Goal: Task Accomplishment & Management: Complete application form

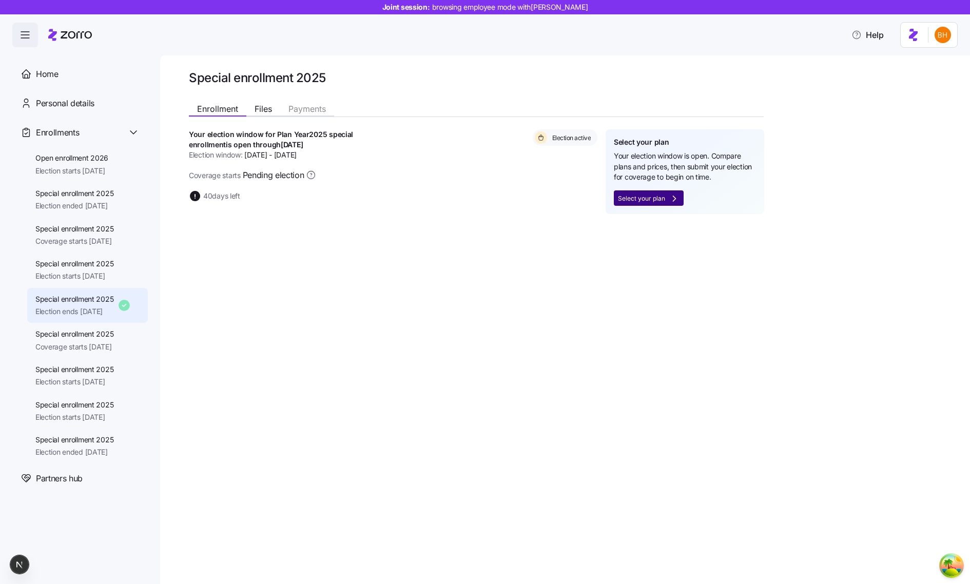
click at [656, 196] on span "Select your plan" at bounding box center [641, 199] width 47 height 6
click at [662, 193] on button "Select your plan" at bounding box center [649, 197] width 70 height 15
click at [94, 172] on span "Election starts 11/01/2025" at bounding box center [71, 171] width 73 height 10
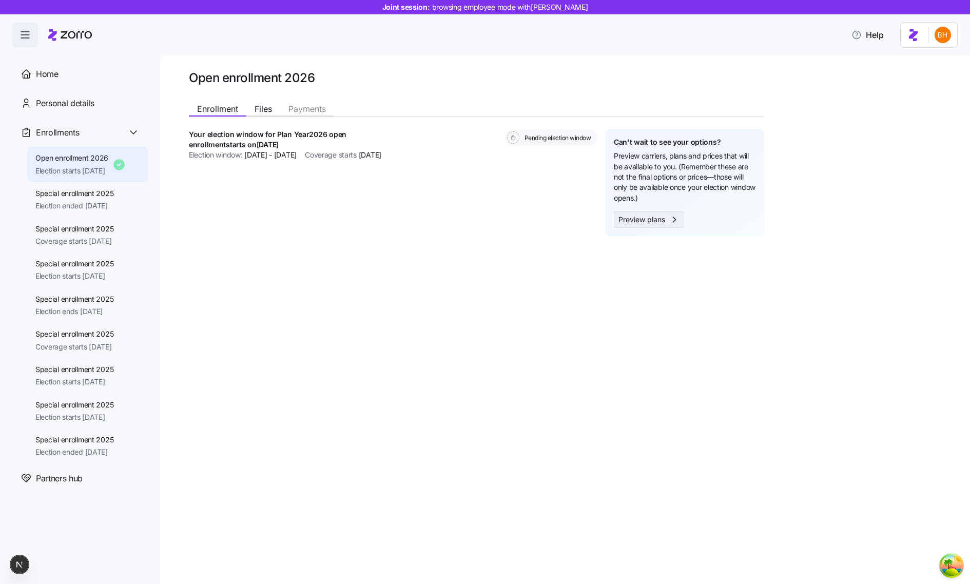
click at [652, 216] on span "Preview plans" at bounding box center [642, 220] width 47 height 10
click at [106, 198] on span "Special enrollment 2025" at bounding box center [74, 193] width 79 height 10
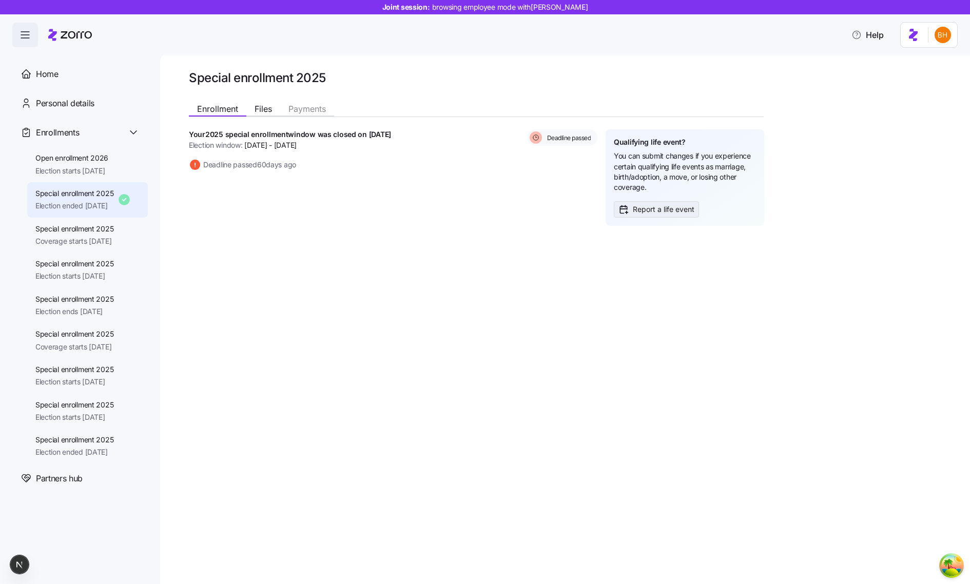
click at [644, 203] on button "Report a life event" at bounding box center [656, 209] width 85 height 16
click at [94, 224] on span "Special enrollment 2025" at bounding box center [74, 229] width 79 height 10
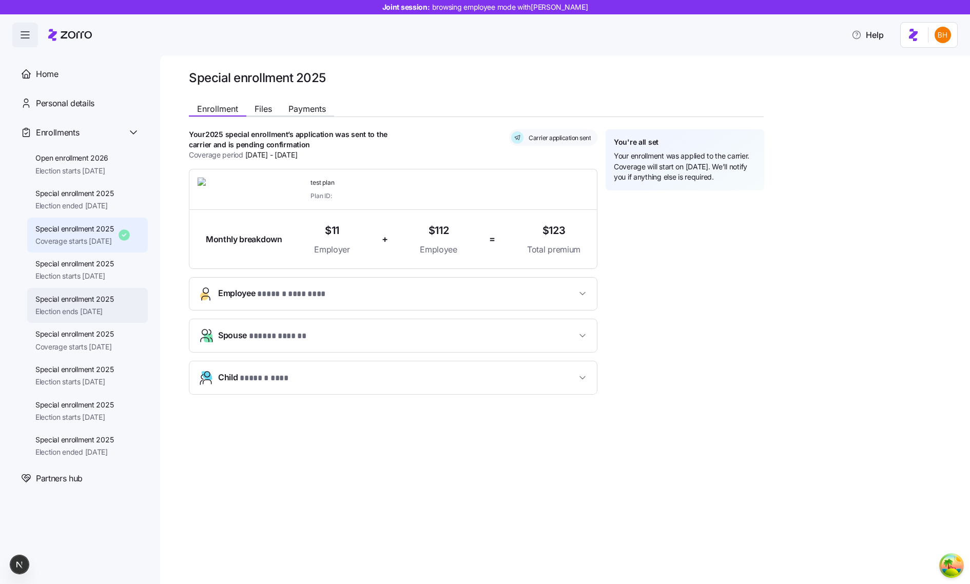
click at [60, 296] on span "Special enrollment 2025" at bounding box center [74, 299] width 79 height 10
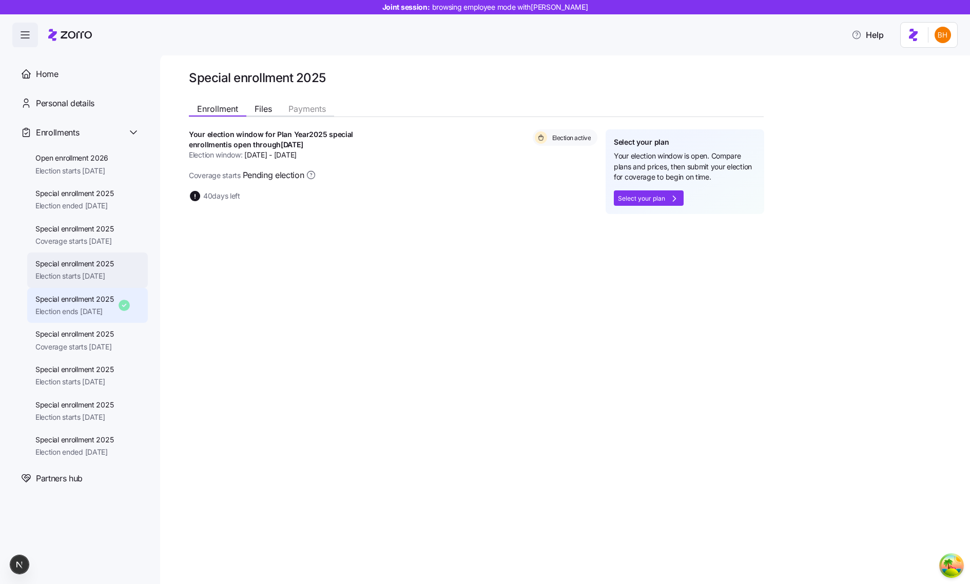
click at [83, 264] on span "Special enrollment 2025" at bounding box center [74, 264] width 79 height 10
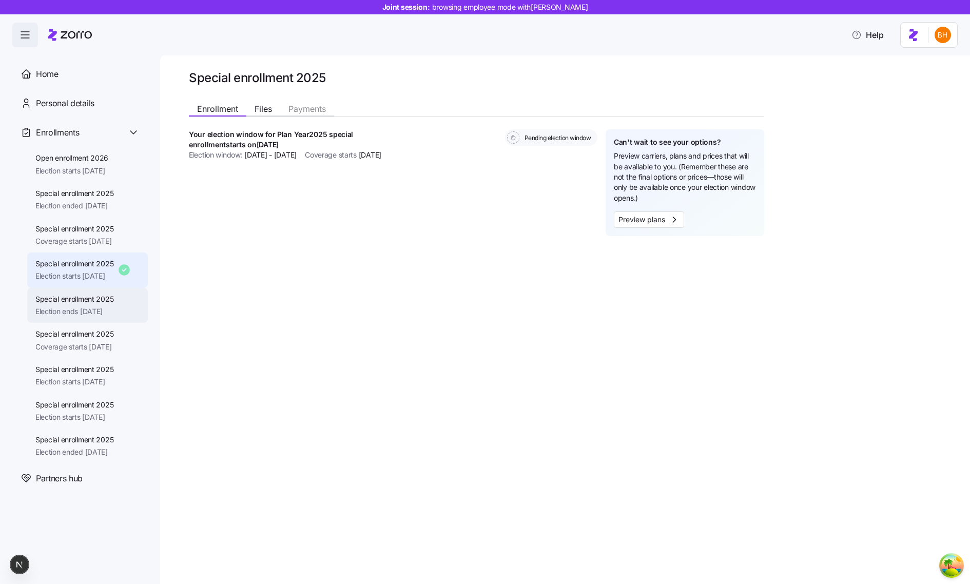
click at [58, 308] on span "Election ends 11/25/2025" at bounding box center [74, 311] width 79 height 10
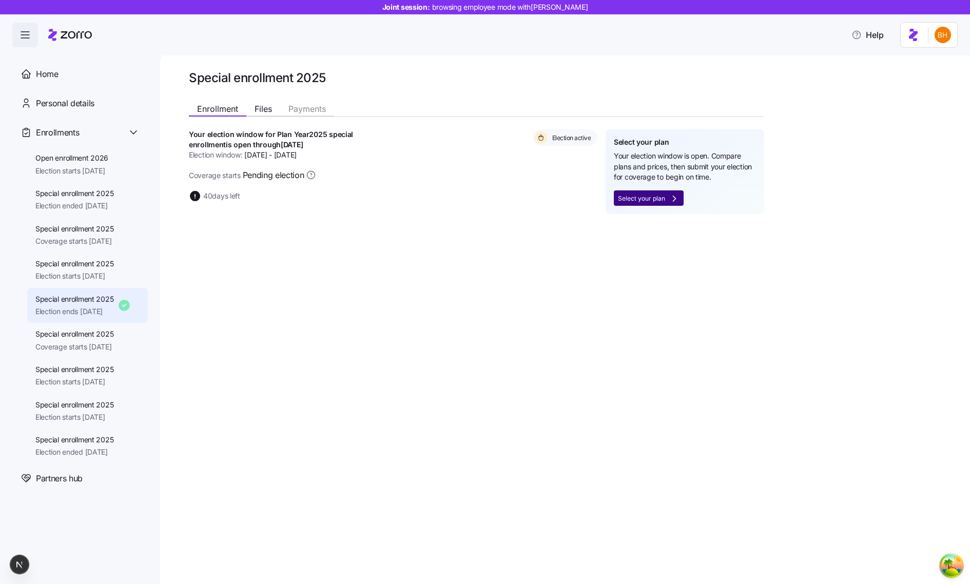
click at [666, 192] on button "Select your plan" at bounding box center [649, 197] width 70 height 15
click at [77, 342] on span "Coverage starts 11/01/2025" at bounding box center [74, 347] width 79 height 10
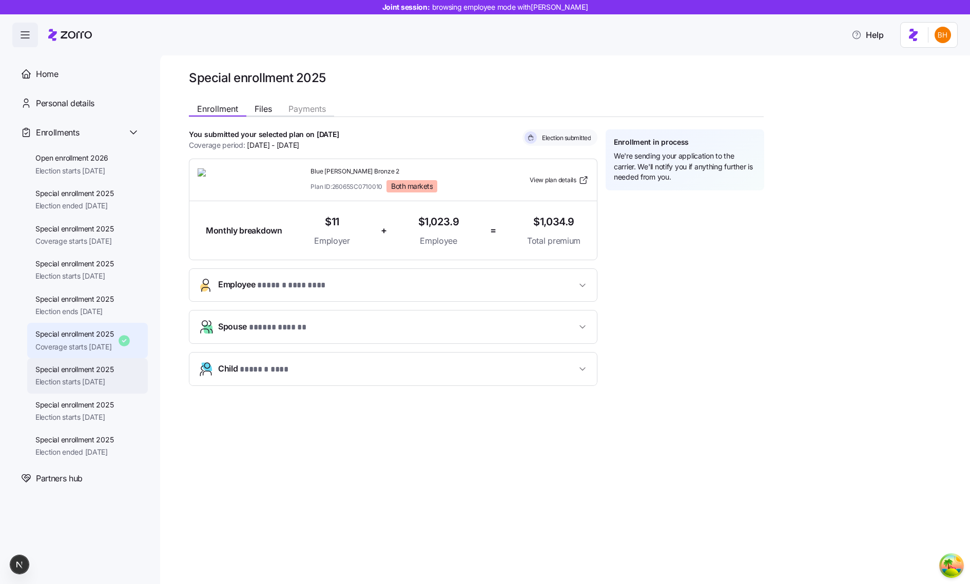
click at [82, 378] on span "Election starts 09/01/2025" at bounding box center [74, 382] width 79 height 10
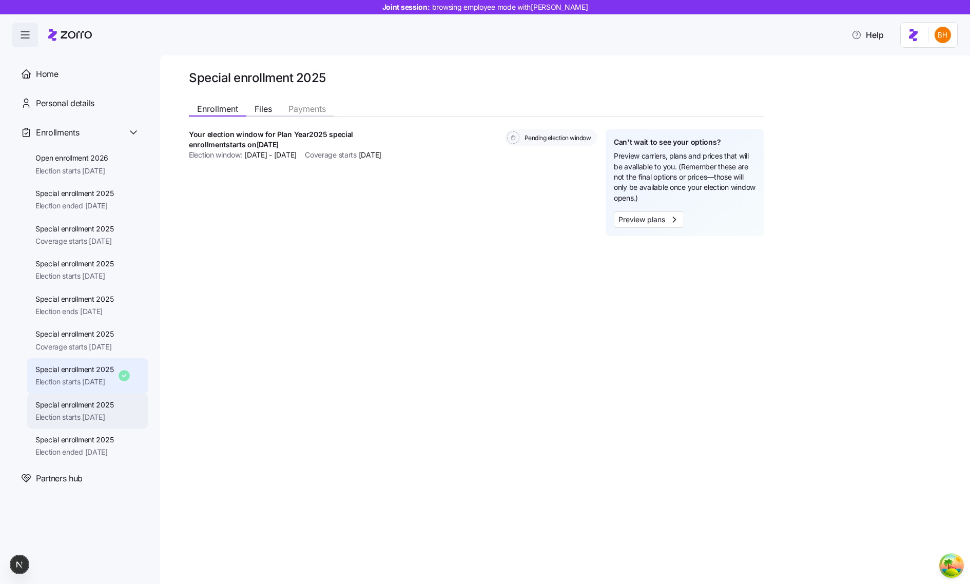
click at [92, 409] on span "Special enrollment 2025" at bounding box center [74, 405] width 79 height 10
click at [95, 373] on span "Special enrollment 2025" at bounding box center [74, 370] width 79 height 10
click at [650, 217] on span "Preview plans" at bounding box center [642, 220] width 47 height 10
click at [106, 421] on span "Election starts 10/01/2025" at bounding box center [74, 417] width 79 height 10
click at [90, 449] on span "Election ended 08/02/2025" at bounding box center [74, 452] width 79 height 10
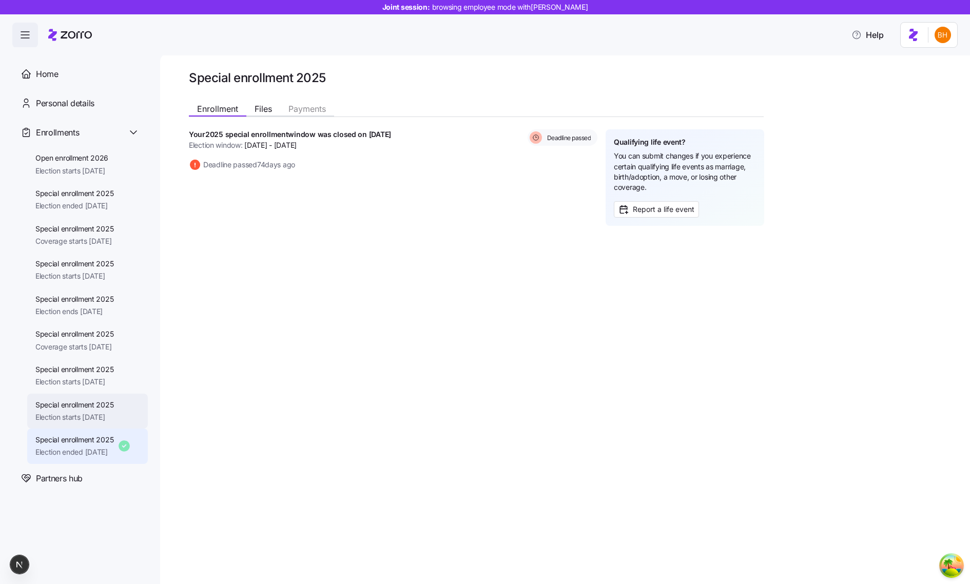
click at [119, 414] on div "Special enrollment 2025 Election starts 10/01/2025" at bounding box center [87, 411] width 121 height 35
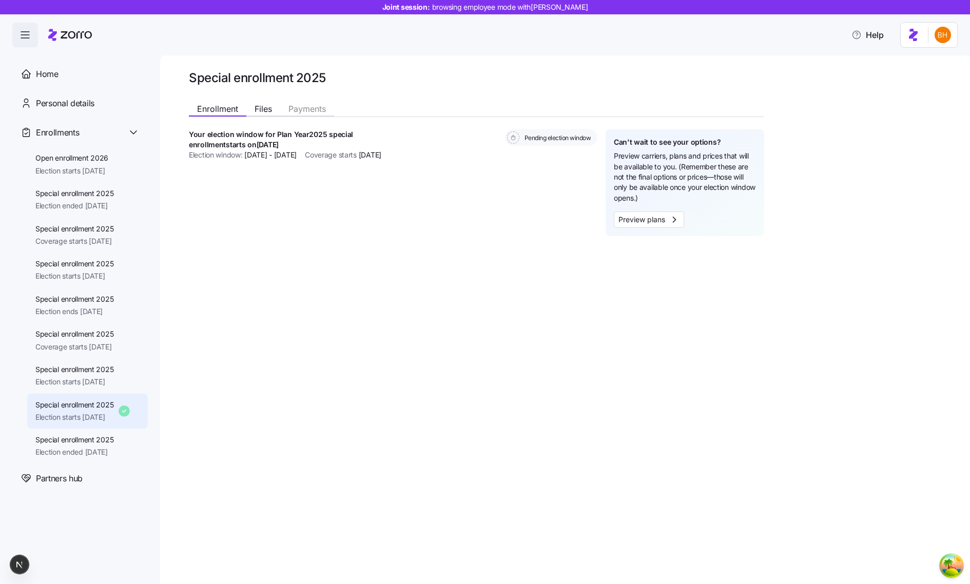
click at [104, 395] on div "Special enrollment 2025 Election starts 10/01/2025" at bounding box center [87, 411] width 121 height 35
click at [103, 391] on div "Special enrollment 2025 Election starts 09/01/2025" at bounding box center [87, 375] width 121 height 35
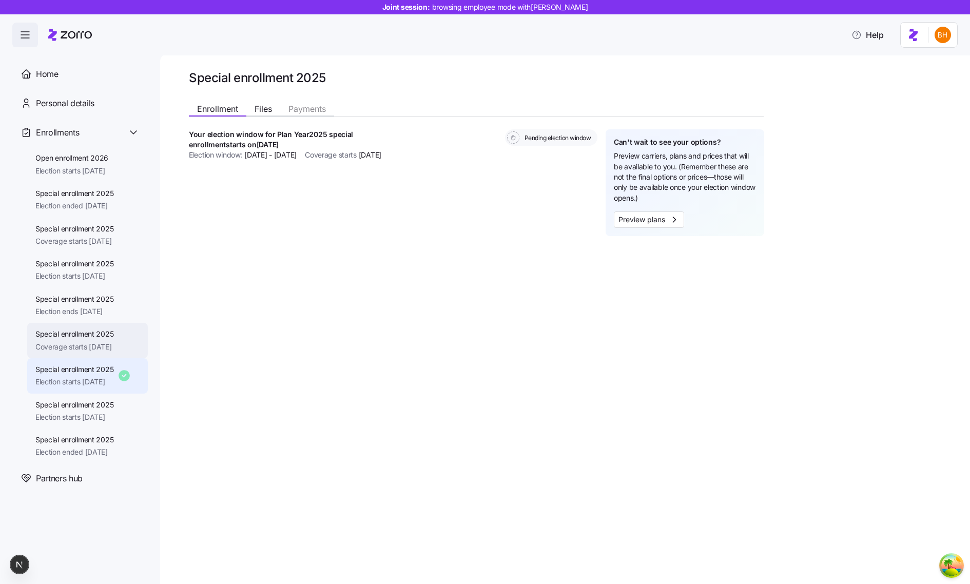
click at [78, 327] on div "Special enrollment 2025 Coverage starts 11/01/2025" at bounding box center [87, 340] width 121 height 35
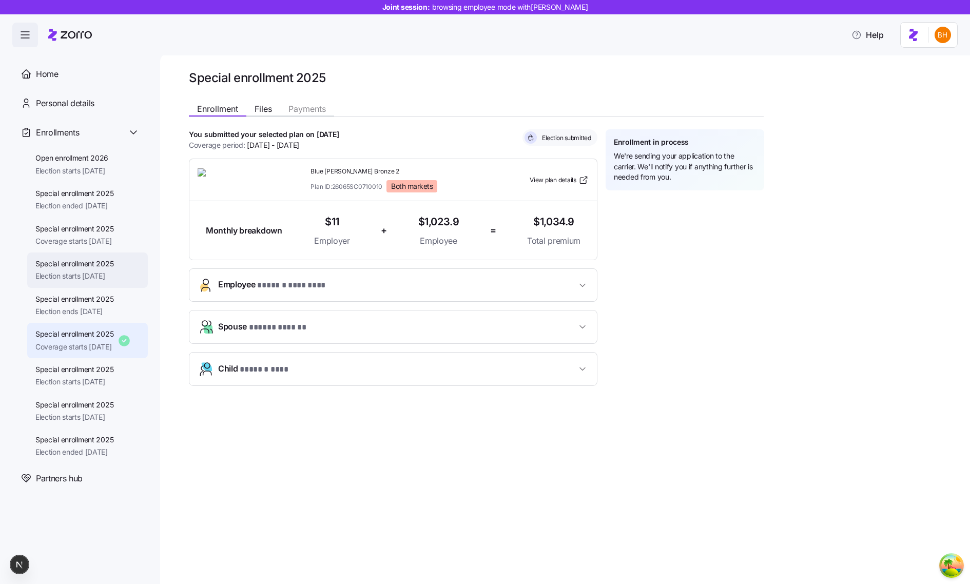
click at [73, 286] on div "Special enrollment 2025 Election starts 11/06/2025" at bounding box center [87, 270] width 121 height 35
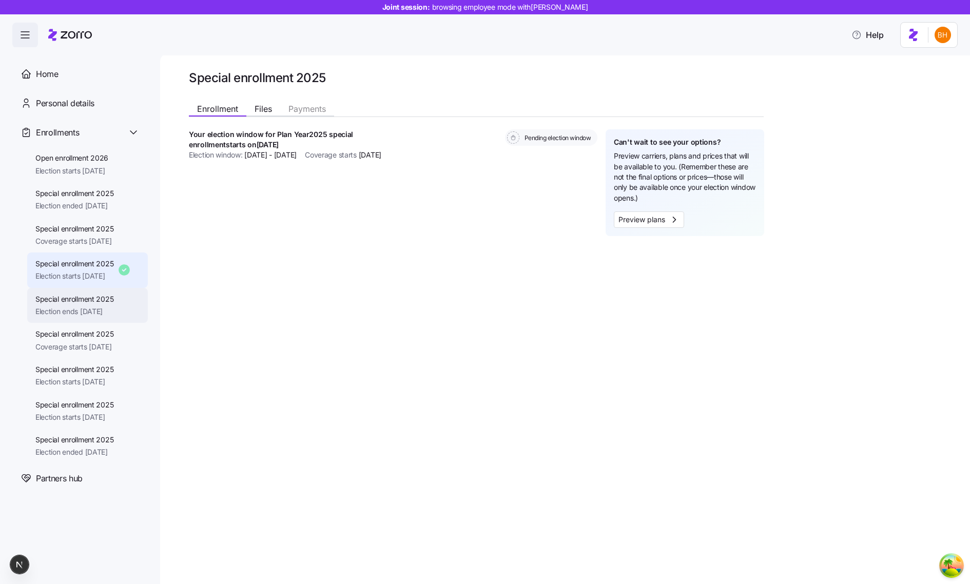
click at [76, 301] on span "Special enrollment 2025" at bounding box center [74, 299] width 79 height 10
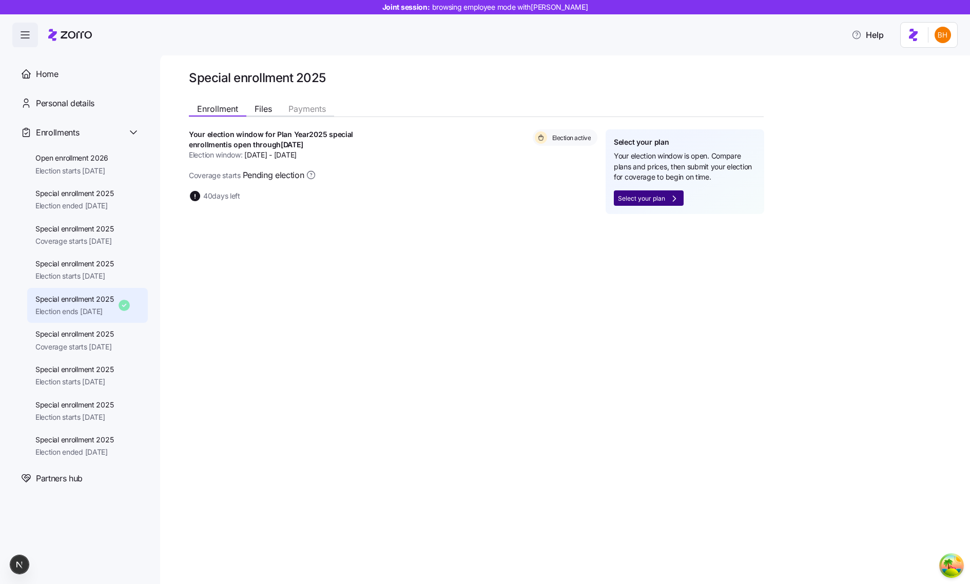
click at [638, 198] on span "Select your plan" at bounding box center [641, 199] width 47 height 6
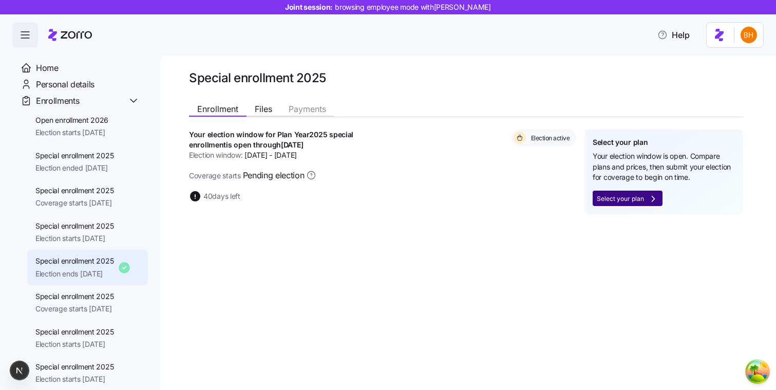
click at [610, 195] on span "Select your plan" at bounding box center [628, 199] width 62 height 10
